Goal: Task Accomplishment & Management: Use online tool/utility

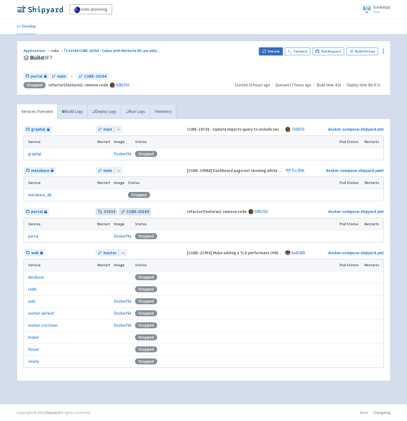
click at [275, 52] on button "Rebuild" at bounding box center [271, 52] width 24 height 8
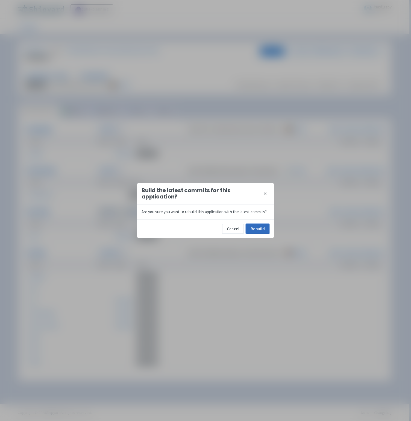
click at [260, 230] on button "Rebuild" at bounding box center [258, 229] width 24 height 10
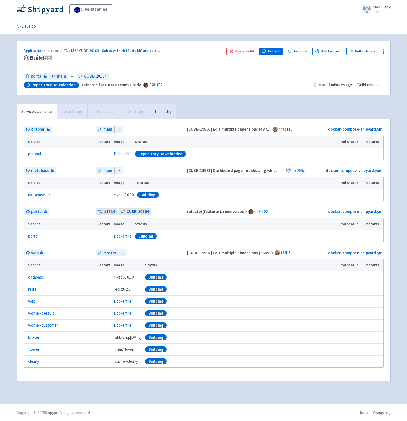
click at [201, 89] on div "Applications cube #1534 CUBE-20164 - Cubes with NetSuite MC are able ... Build …" at bounding box center [204, 68] width 374 height 54
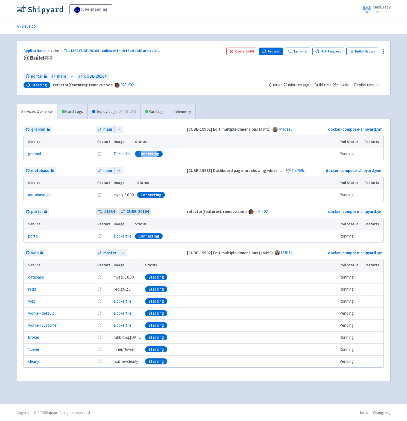
drag, startPoint x: 139, startPoint y: 153, endPoint x: 155, endPoint y: 155, distance: 16.5
click at [155, 155] on div "Connecting" at bounding box center [149, 154] width 28 height 6
click at [178, 156] on div "Connecting" at bounding box center [235, 154] width 201 height 6
drag, startPoint x: 137, startPoint y: 153, endPoint x: 151, endPoint y: 153, distance: 14.2
click at [151, 153] on div "Connecting" at bounding box center [149, 154] width 28 height 6
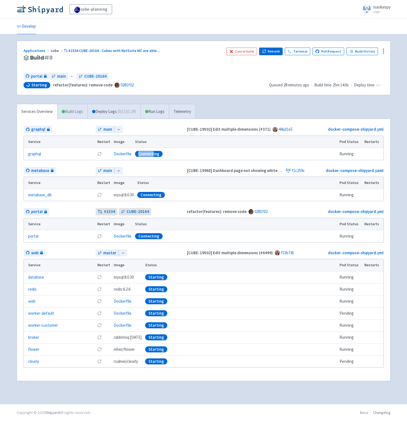
click at [65, 112] on link "Build Logs" at bounding box center [72, 111] width 30 height 15
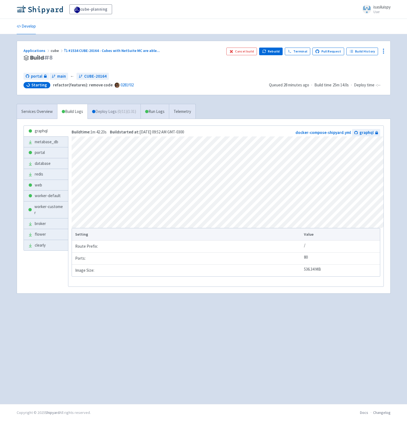
click at [109, 114] on link "Deploy Logs ( 0 / 11 ) (1:31)" at bounding box center [114, 111] width 53 height 15
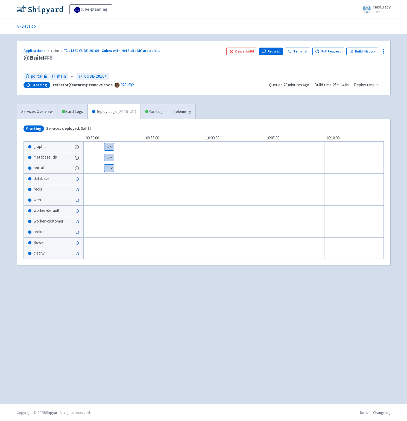
click at [158, 111] on link "Run Logs" at bounding box center [155, 111] width 28 height 15
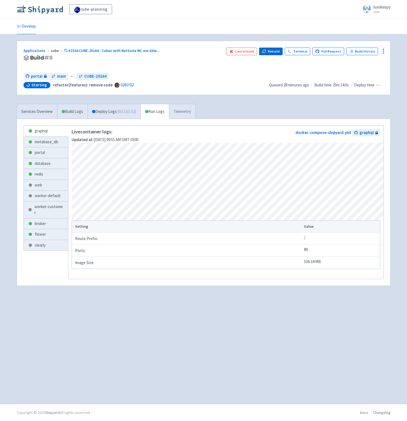
click at [188, 113] on link "Telemetry" at bounding box center [182, 111] width 27 height 15
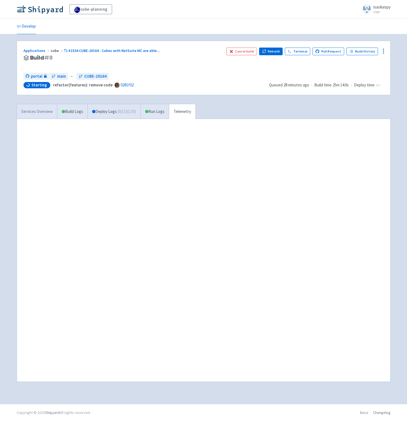
click at [29, 114] on link "Services Overview" at bounding box center [37, 111] width 40 height 15
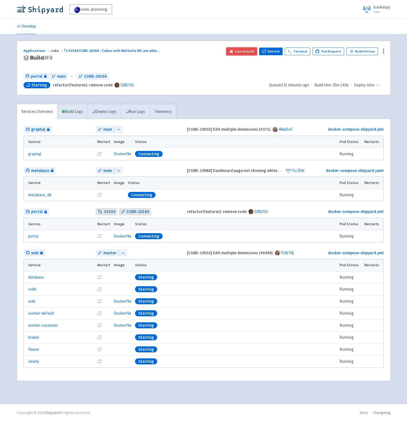
click at [249, 52] on button "Cancel build" at bounding box center [242, 52] width 31 height 8
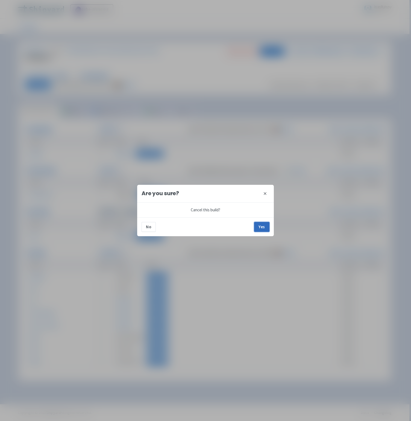
click at [264, 224] on button "Yes" at bounding box center [261, 227] width 15 height 10
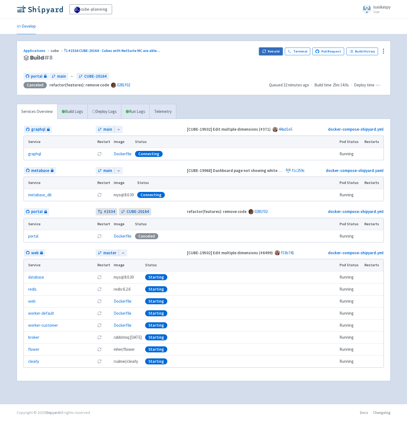
click at [266, 51] on icon "button" at bounding box center [264, 51] width 4 height 4
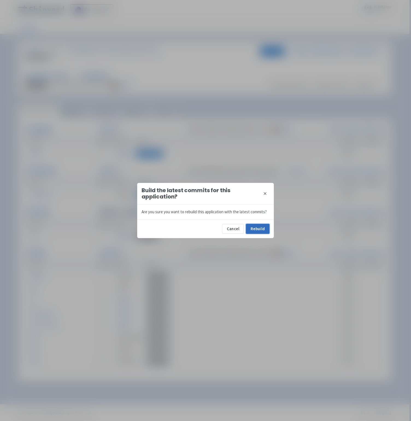
click at [252, 228] on button "Rebuild" at bounding box center [258, 229] width 24 height 10
